Goal: Information Seeking & Learning: Learn about a topic

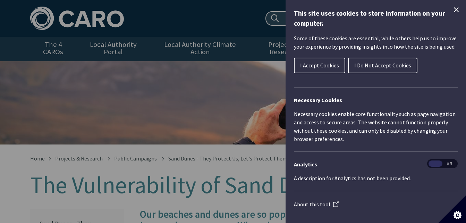
click at [287, 60] on div "This site uses cookies to store information on your computer. Some of these coo…" at bounding box center [376, 111] width 180 height 223
click at [301, 61] on button "I Accept Cookies" at bounding box center [319, 66] width 51 height 16
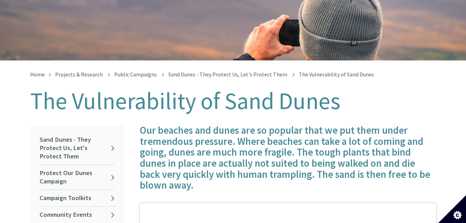
scroll to position [49, 0]
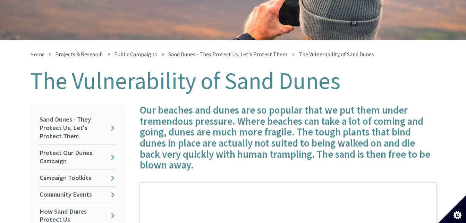
scroll to position [243, 0]
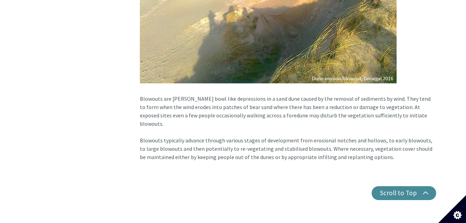
scroll to position [1055, 0]
